Goal: Use online tool/utility: Utilize a website feature to perform a specific function

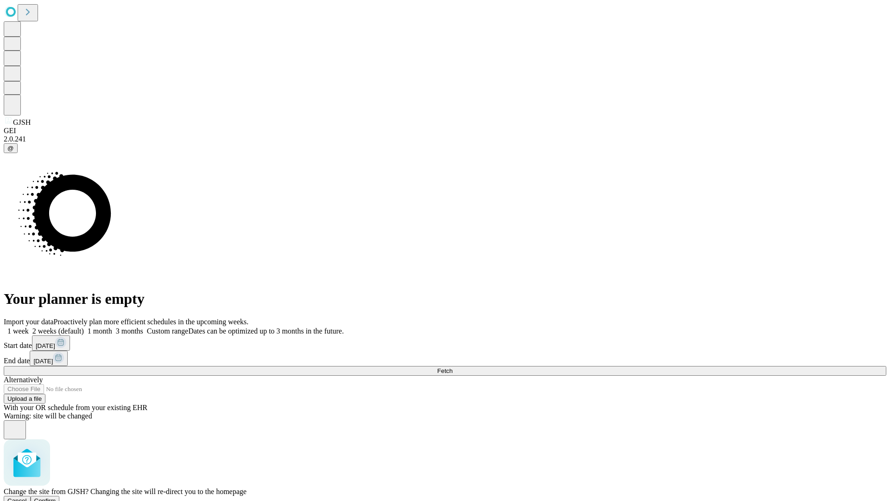
click at [56, 497] on span "Confirm" at bounding box center [45, 500] width 22 height 7
click at [112, 327] on label "1 month" at bounding box center [98, 331] width 28 height 8
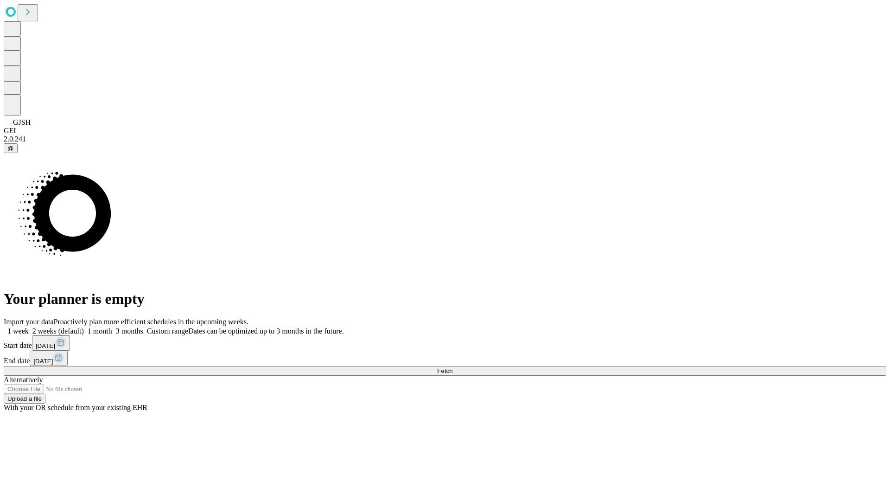
click at [453, 367] on span "Fetch" at bounding box center [444, 370] width 15 height 7
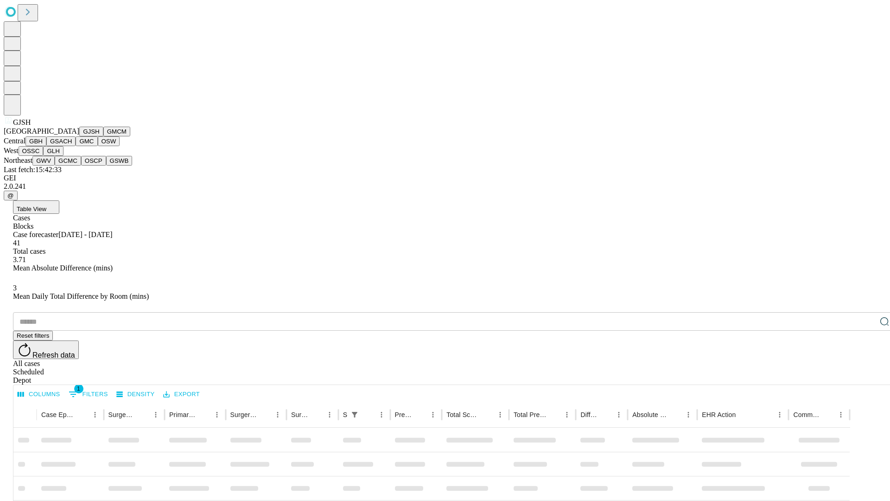
click at [103, 136] on button "GMCM" at bounding box center [116, 132] width 27 height 10
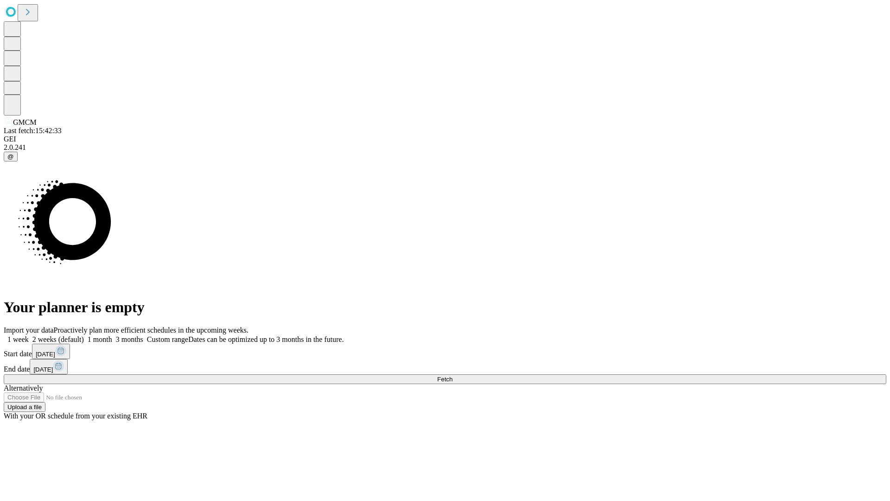
click at [112, 335] on label "1 month" at bounding box center [98, 339] width 28 height 8
click at [453, 376] on span "Fetch" at bounding box center [444, 379] width 15 height 7
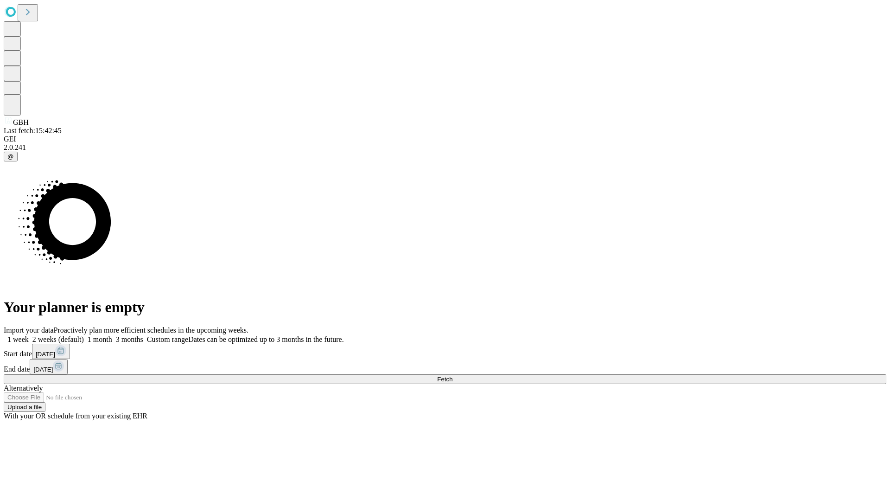
click at [112, 335] on label "1 month" at bounding box center [98, 339] width 28 height 8
click at [453, 376] on span "Fetch" at bounding box center [444, 379] width 15 height 7
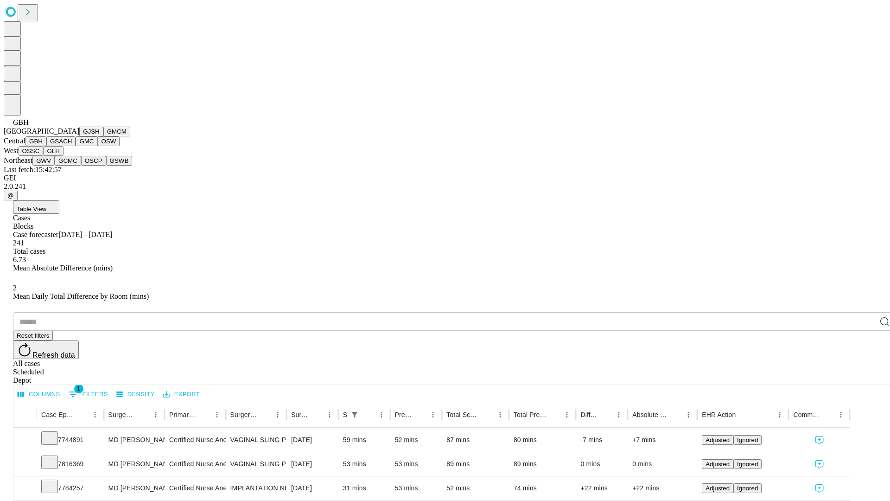
click at [72, 146] on button "GSACH" at bounding box center [60, 141] width 29 height 10
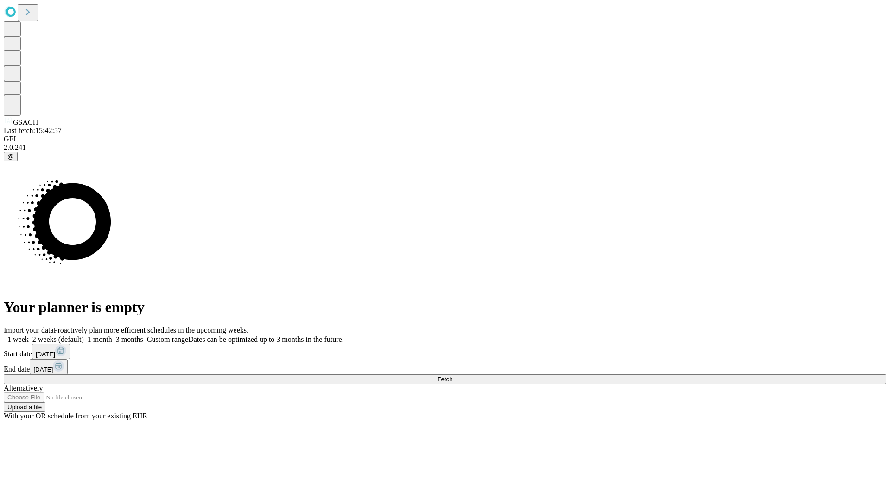
click at [112, 335] on label "1 month" at bounding box center [98, 339] width 28 height 8
click at [453, 376] on span "Fetch" at bounding box center [444, 379] width 15 height 7
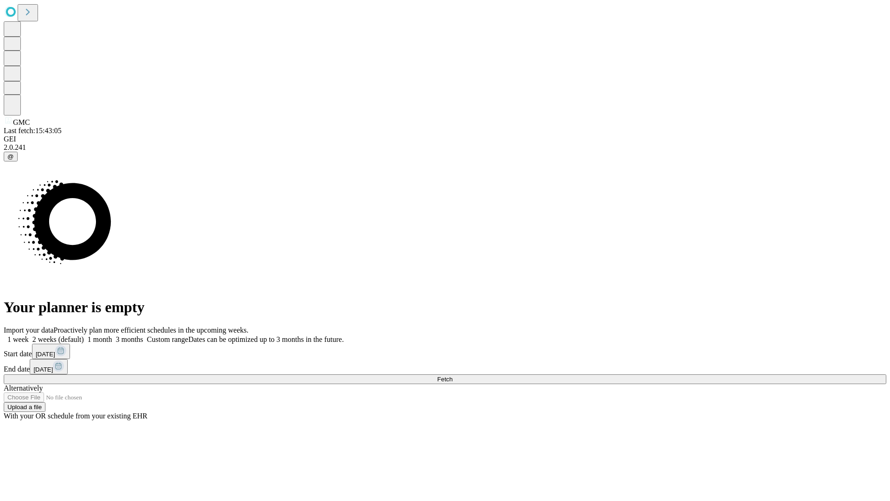
click at [112, 335] on label "1 month" at bounding box center [98, 339] width 28 height 8
click at [453, 376] on span "Fetch" at bounding box center [444, 379] width 15 height 7
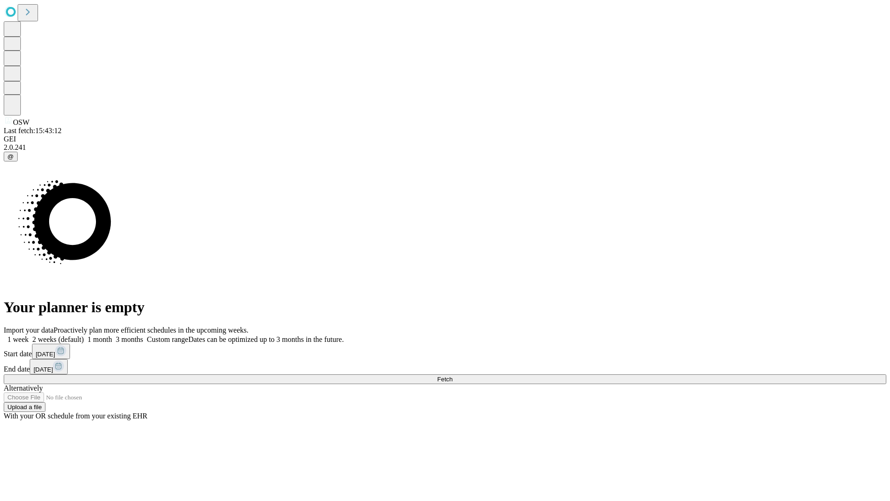
click at [112, 335] on label "1 month" at bounding box center [98, 339] width 28 height 8
click at [453, 376] on span "Fetch" at bounding box center [444, 379] width 15 height 7
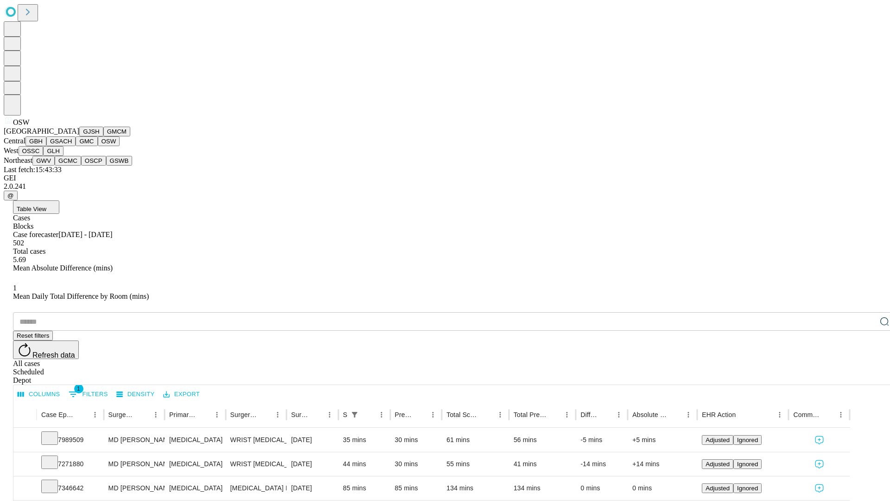
click at [44, 156] on button "OSSC" at bounding box center [31, 151] width 25 height 10
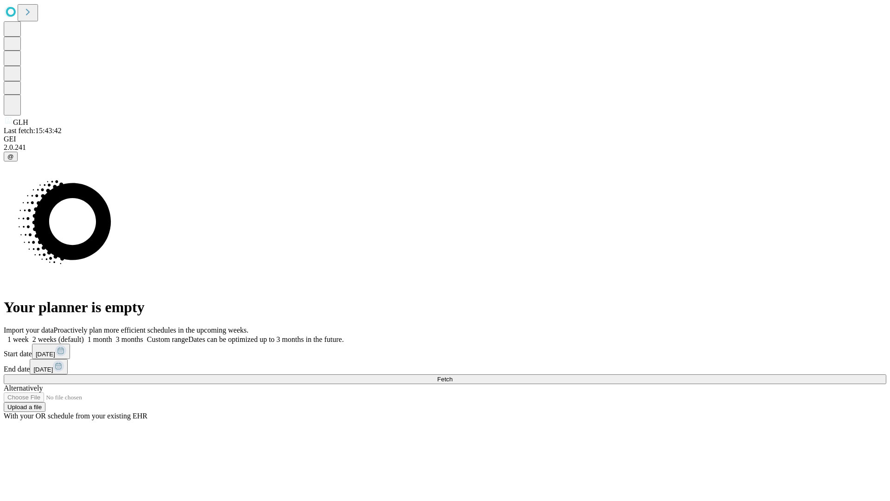
click at [112, 335] on label "1 month" at bounding box center [98, 339] width 28 height 8
click at [453, 376] on span "Fetch" at bounding box center [444, 379] width 15 height 7
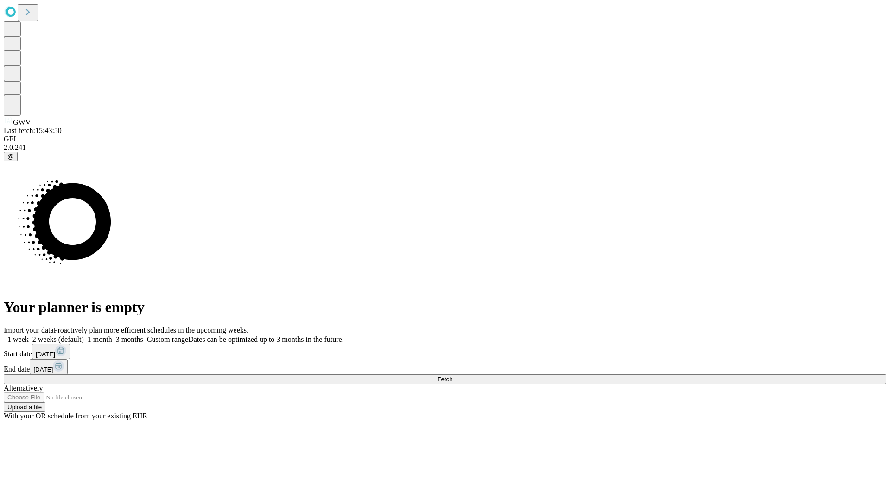
click at [112, 335] on label "1 month" at bounding box center [98, 339] width 28 height 8
click at [453, 376] on span "Fetch" at bounding box center [444, 379] width 15 height 7
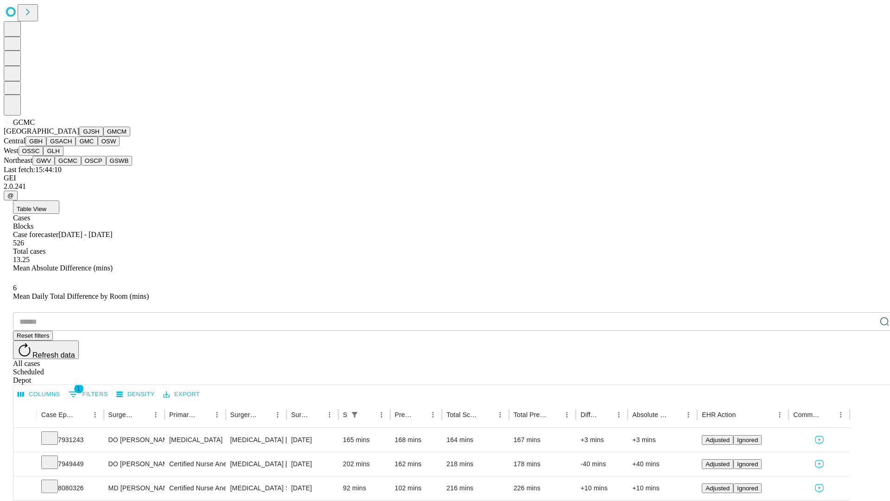
click at [81, 166] on button "OSCP" at bounding box center [93, 161] width 25 height 10
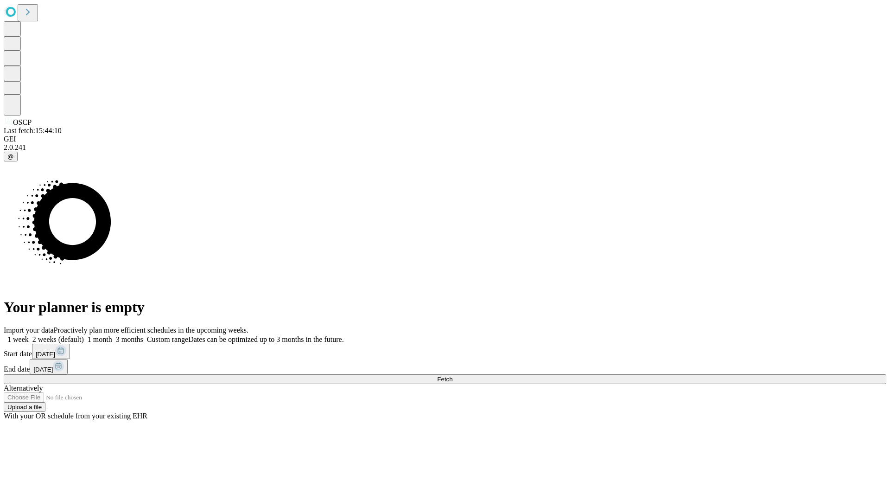
click at [112, 335] on label "1 month" at bounding box center [98, 339] width 28 height 8
click at [453, 376] on span "Fetch" at bounding box center [444, 379] width 15 height 7
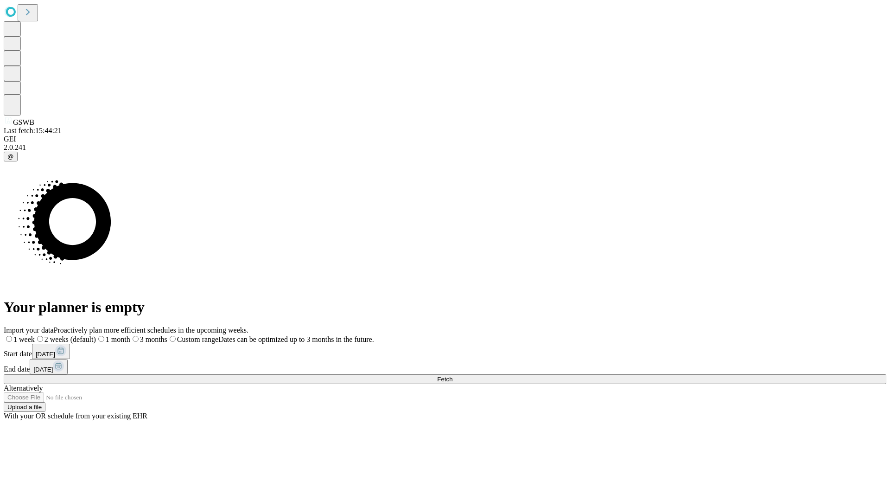
click at [130, 335] on label "1 month" at bounding box center [113, 339] width 34 height 8
click at [453, 376] on span "Fetch" at bounding box center [444, 379] width 15 height 7
